Goal: Information Seeking & Learning: Find specific fact

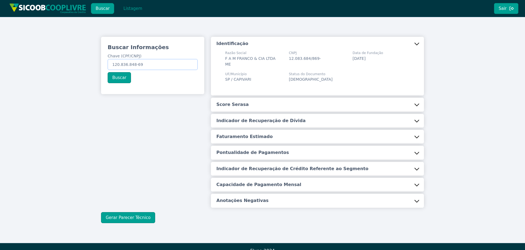
drag, startPoint x: 112, startPoint y: 65, endPoint x: 217, endPoint y: 38, distance: 107.7
click at [217, 39] on div "Buscar Informações Chave (CPF/CNPJ) 120.836.848-69 Buscar Identificação Razão S…" at bounding box center [263, 122] width 330 height 171
paste input "397.234.538-0"
type input "397.234.538-0"
click at [119, 75] on div "Buscar Informações Chave (CPF/CNPJ) 397.234.538-0 Buscar" at bounding box center [152, 63] width 103 height 53
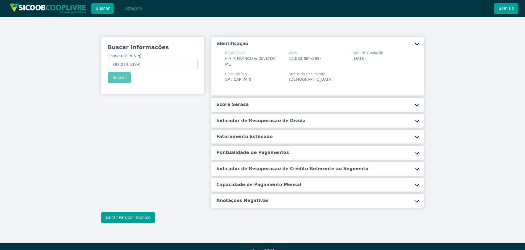
click at [120, 79] on div "Buscar Informações Chave (CPF/CNPJ) 397.234.538-0 Buscar" at bounding box center [152, 63] width 103 height 53
click at [131, 10] on button "Listagem" at bounding box center [133, 8] width 28 height 11
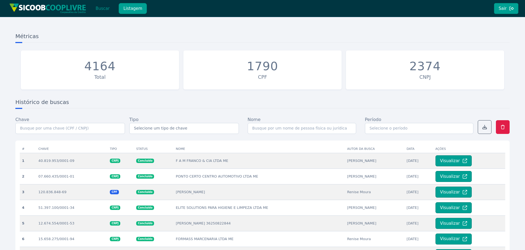
click at [104, 10] on button "Buscar" at bounding box center [102, 8] width 23 height 11
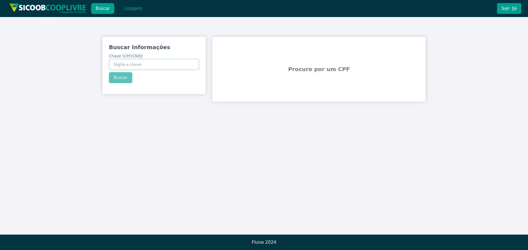
drag, startPoint x: 134, startPoint y: 63, endPoint x: 128, endPoint y: 58, distance: 7.4
click at [134, 62] on input "Chave (CPF/CNPJ)" at bounding box center [154, 64] width 90 height 11
paste input "397.234.538-0"
type input "397.234.538-00"
click at [125, 78] on button "Buscar" at bounding box center [120, 77] width 23 height 11
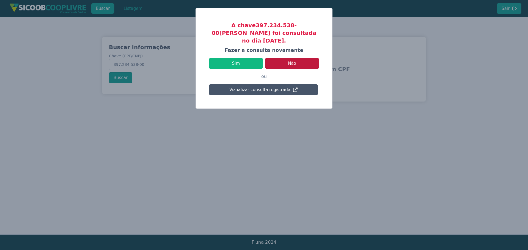
click at [290, 58] on button "Não" at bounding box center [292, 63] width 54 height 11
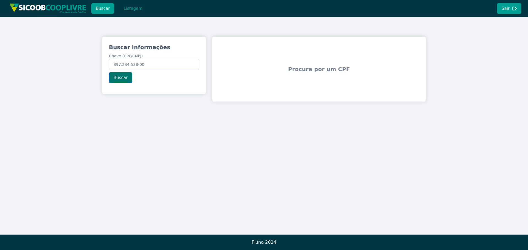
click at [117, 77] on button "Buscar" at bounding box center [120, 77] width 23 height 11
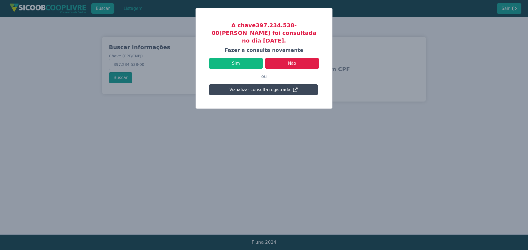
click at [260, 84] on button "Vizualizar consulta registrada" at bounding box center [263, 89] width 109 height 11
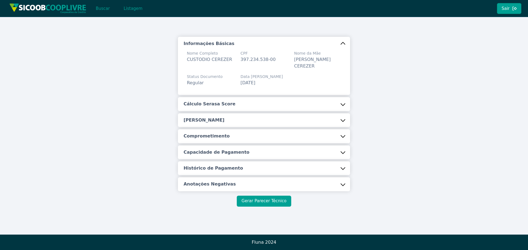
click at [269, 199] on button "Gerar Parecer Técnico" at bounding box center [264, 201] width 54 height 11
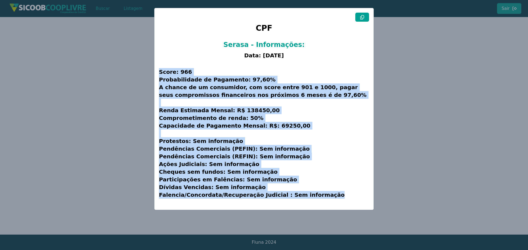
drag, startPoint x: 159, startPoint y: 72, endPoint x: 342, endPoint y: 196, distance: 221.2
click at [342, 196] on h3 "Score: 966 Probabilidade de Pagamento: 97,60% A chance de um consumidor, com sc…" at bounding box center [264, 134] width 210 height 144
